Goal: Information Seeking & Learning: Learn about a topic

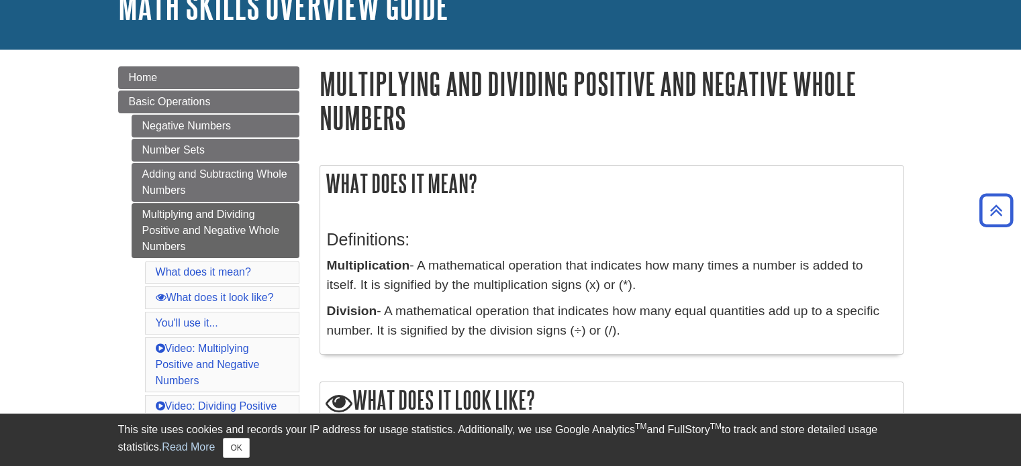
scroll to position [67, 0]
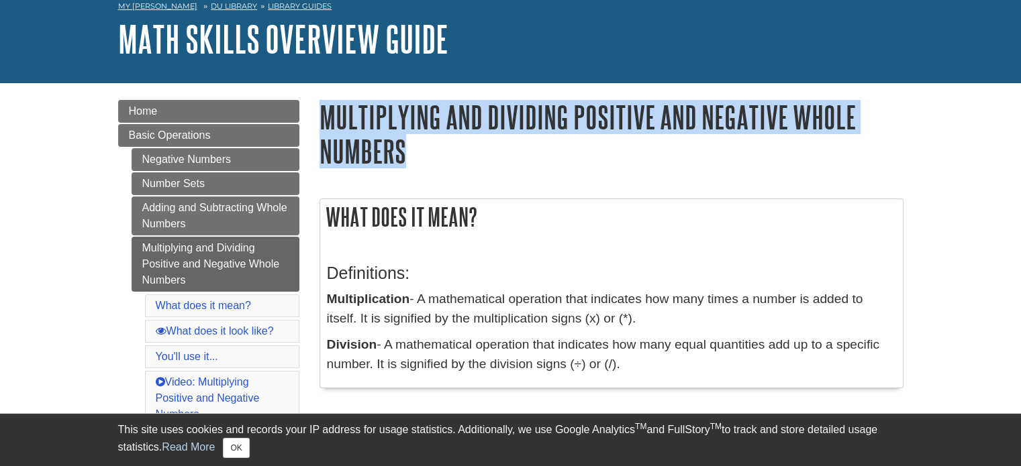
drag, startPoint x: 412, startPoint y: 150, endPoint x: 321, endPoint y: 123, distance: 94.5
click at [321, 123] on h1 "Multiplying and Dividing Positive and Negative Whole Numbers" at bounding box center [611, 134] width 584 height 68
copy h1 "Multiplying and Dividing Positive and Negative Whole Numbers"
drag, startPoint x: 212, startPoint y: 308, endPoint x: 199, endPoint y: 334, distance: 29.4
click at [199, 334] on link "What does it look like?" at bounding box center [215, 330] width 118 height 11
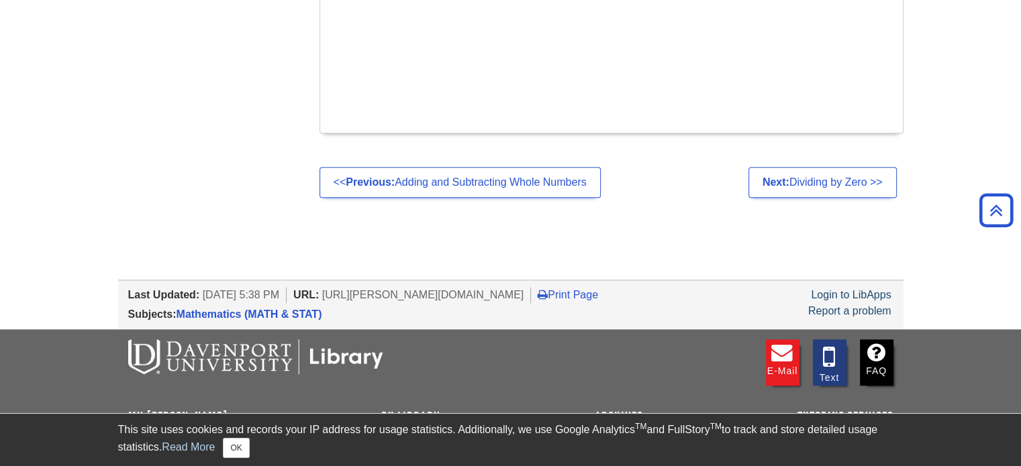
scroll to position [1288, 0]
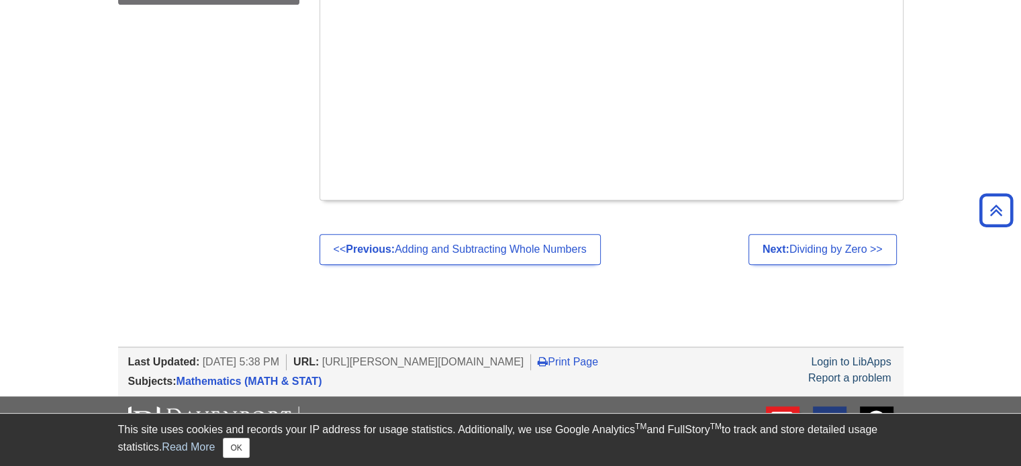
drag, startPoint x: 353, startPoint y: 361, endPoint x: 598, endPoint y: 363, distance: 244.9
click at [524, 363] on span "[URL][PERSON_NAME][DOMAIN_NAME]" at bounding box center [423, 361] width 202 height 11
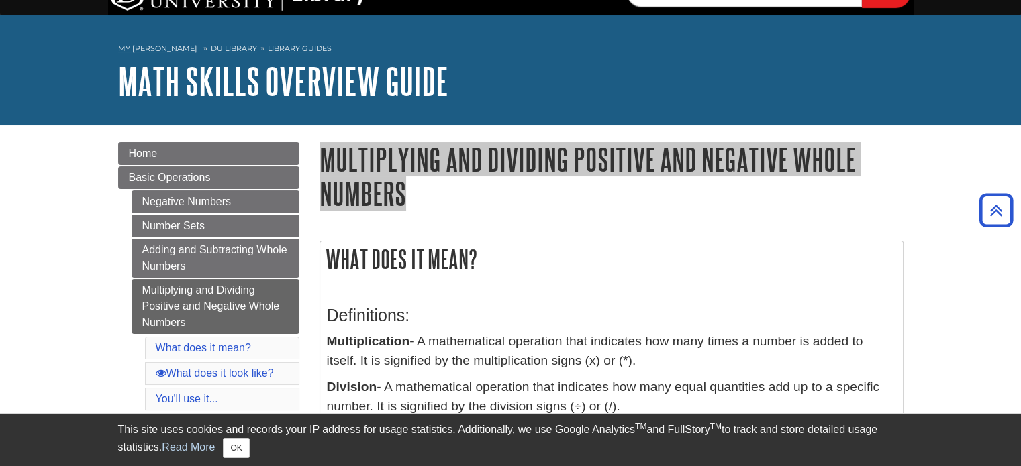
scroll to position [0, 0]
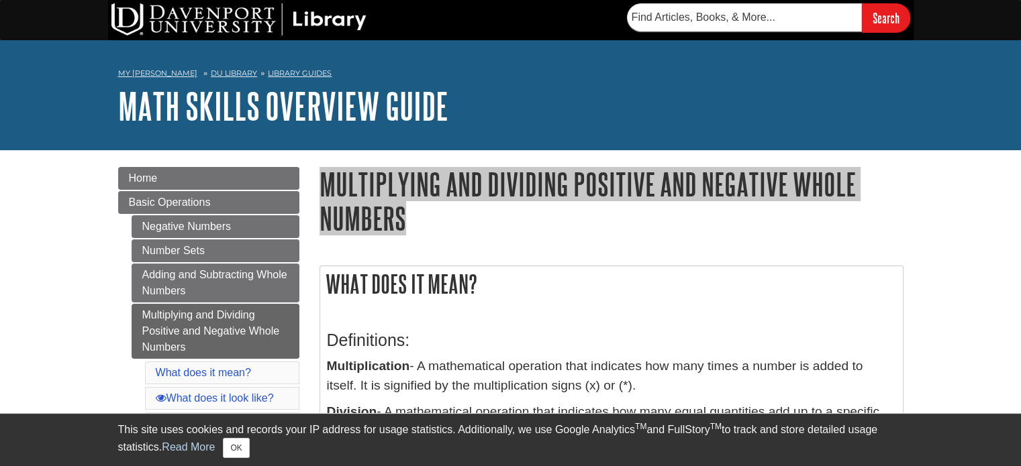
scroll to position [67, 0]
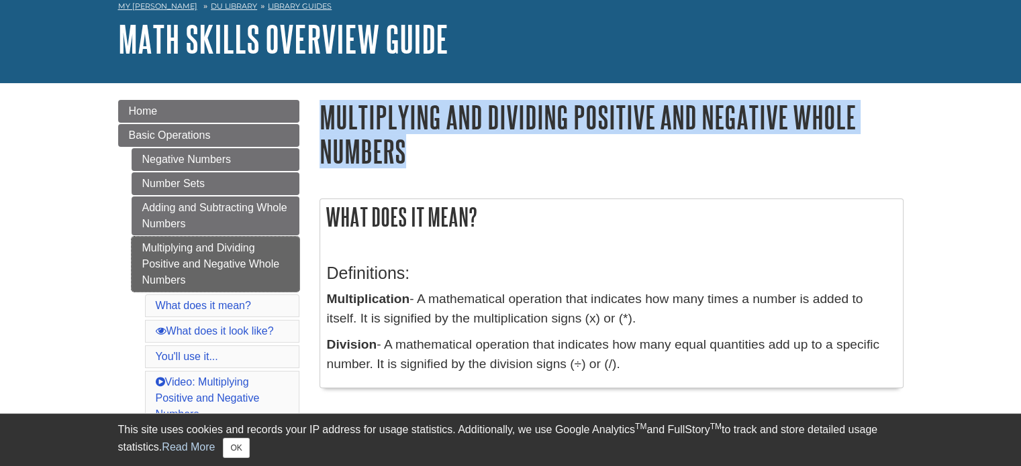
click at [247, 258] on link "Multiplying and Dividing Positive and Negative Whole Numbers" at bounding box center [216, 264] width 168 height 55
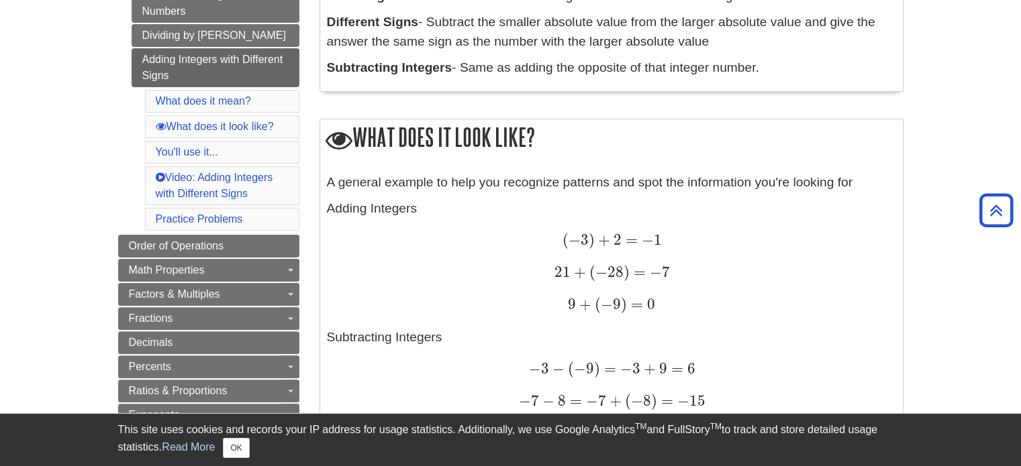
scroll to position [335, 0]
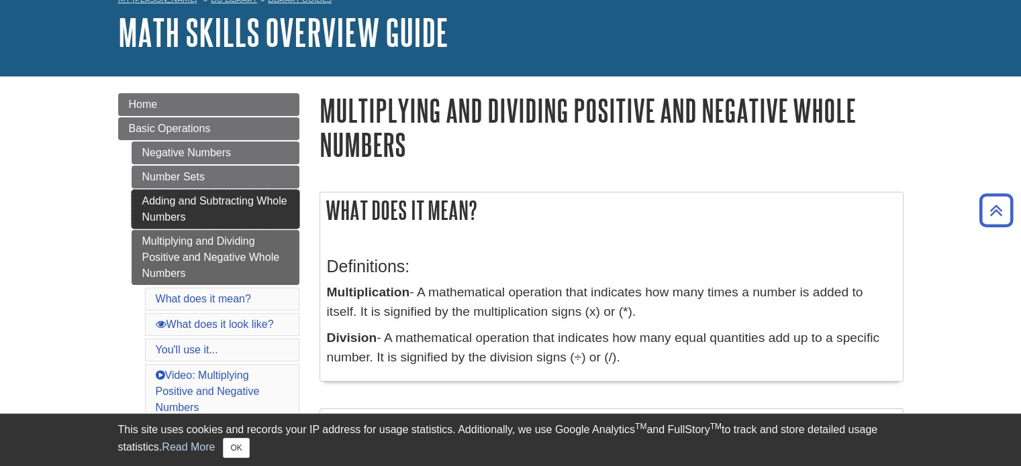
scroll to position [67, 0]
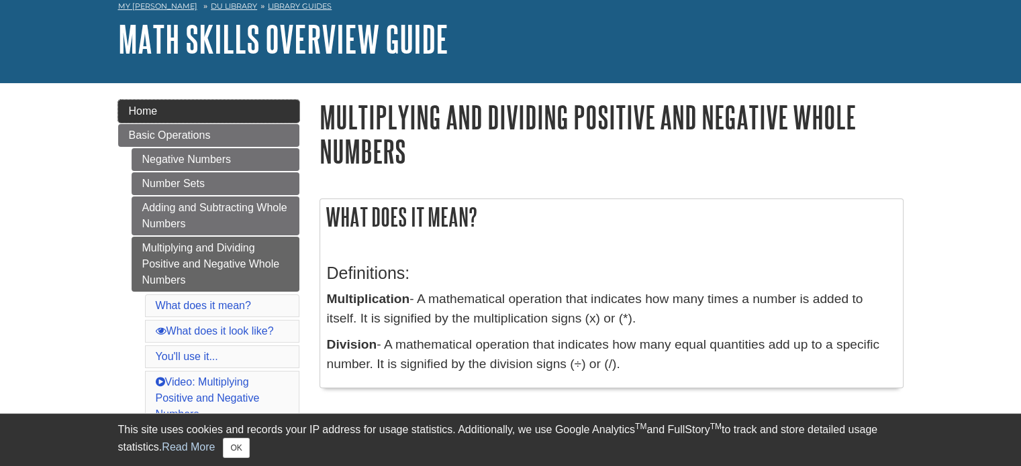
click at [162, 114] on link "Home" at bounding box center [208, 111] width 181 height 23
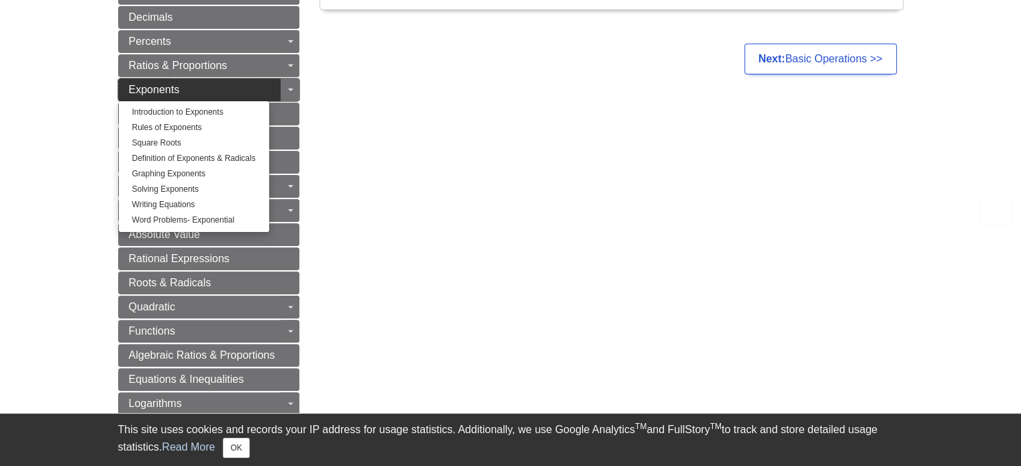
scroll to position [335, 0]
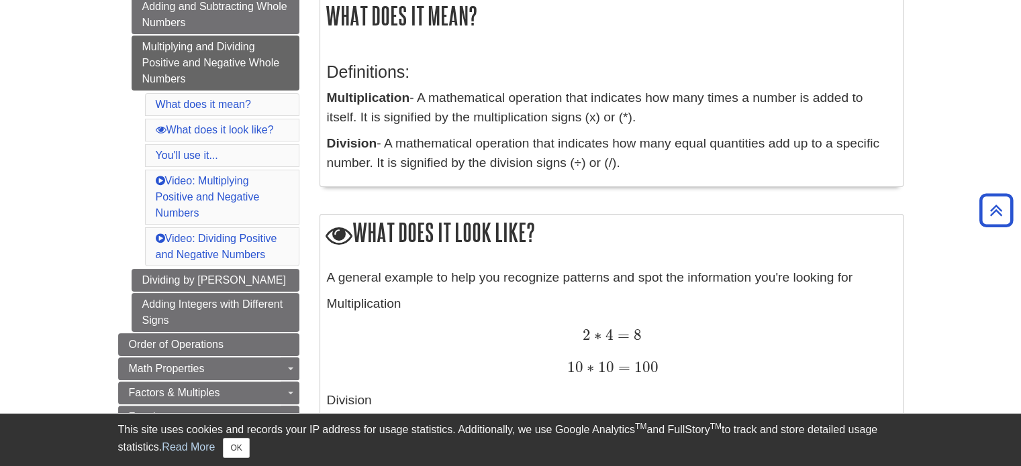
scroll to position [335, 0]
